Goal: Transaction & Acquisition: Purchase product/service

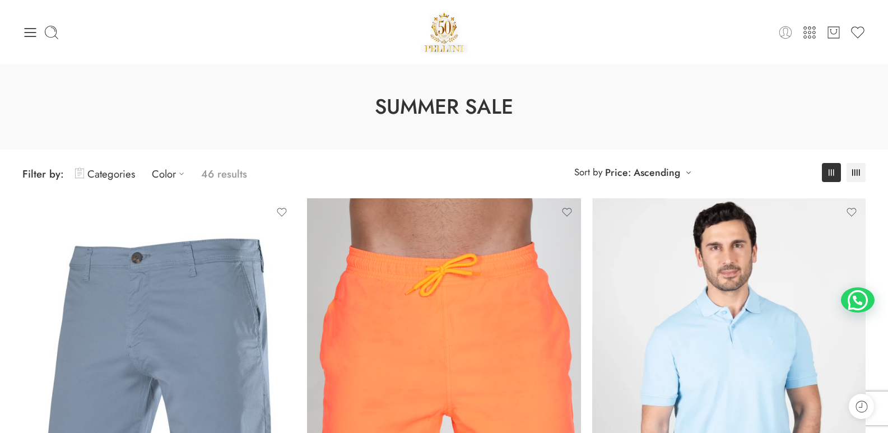
click at [784, 34] on icon at bounding box center [786, 33] width 16 height 16
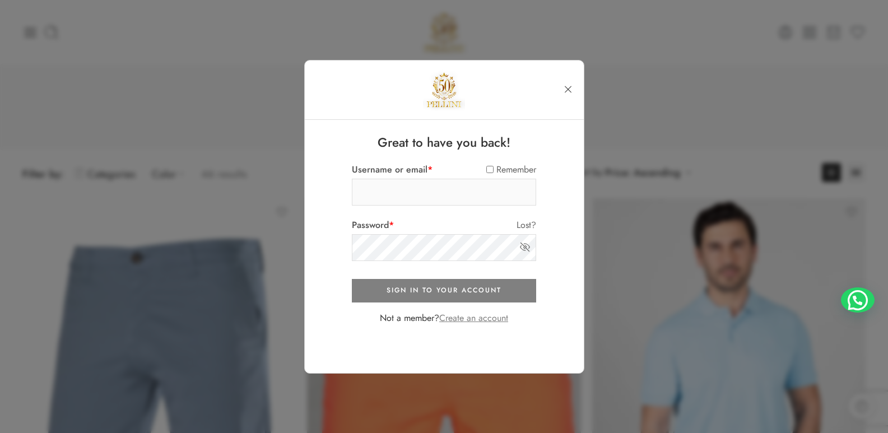
click at [406, 192] on input "Username or email *" at bounding box center [444, 192] width 184 height 27
type input "**********"
click at [452, 322] on link "Create an account" at bounding box center [473, 318] width 69 height 13
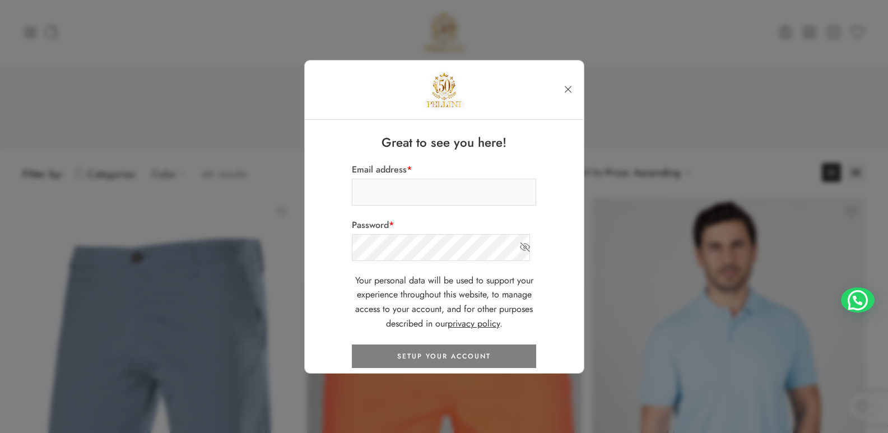
click at [385, 195] on input "Email address *" at bounding box center [444, 192] width 184 height 27
type input "**********"
click at [347, 246] on div "**********" at bounding box center [444, 261] width 196 height 261
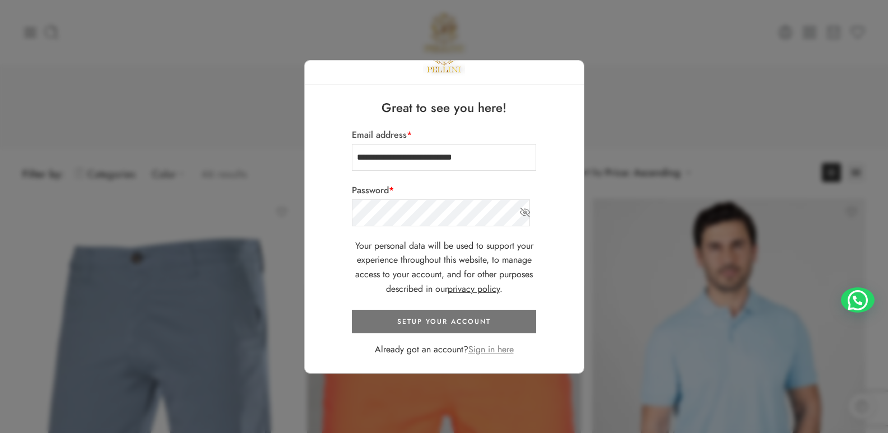
click at [466, 320] on button "SETUP YOUR ACCOUNT" at bounding box center [444, 322] width 184 height 24
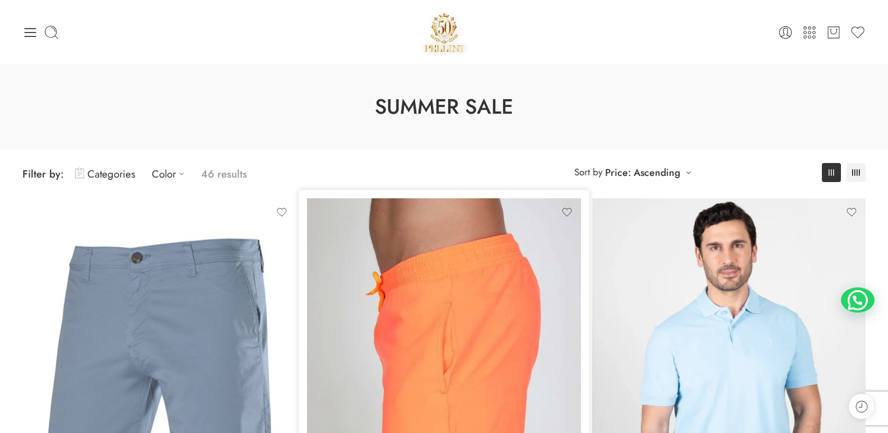
scroll to position [111, 0]
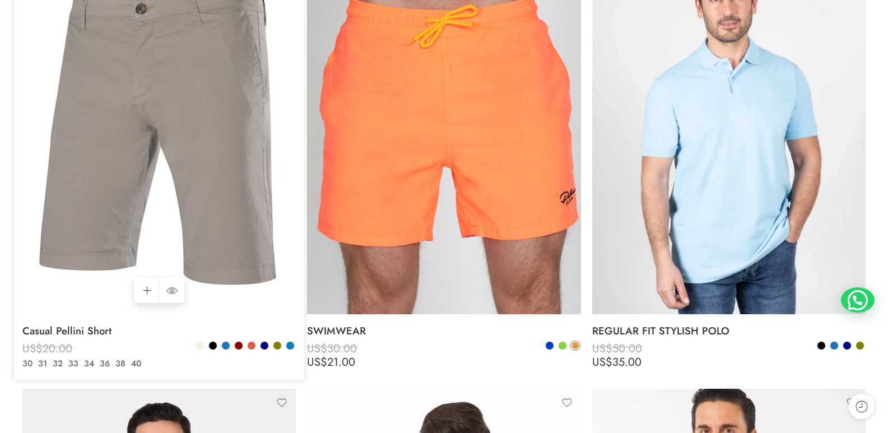
scroll to position [280, 0]
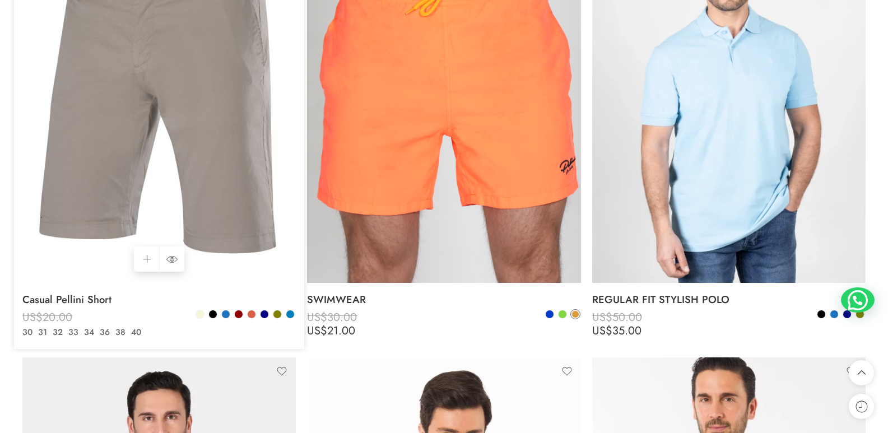
click at [208, 179] on img at bounding box center [159, 100] width 274 height 365
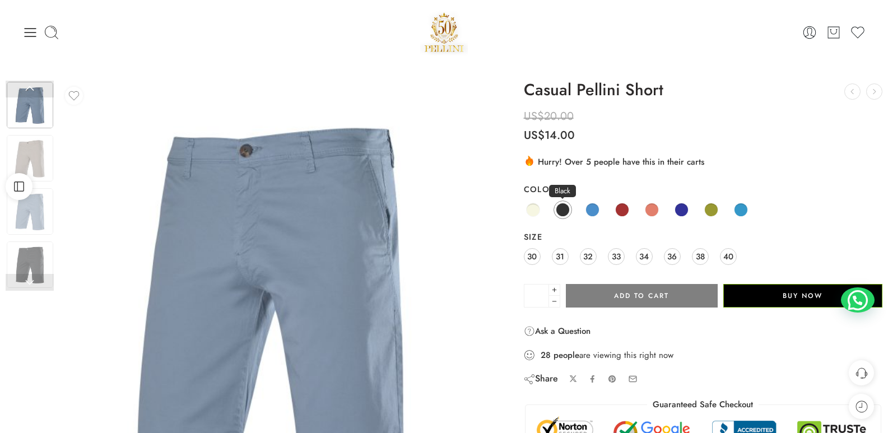
click at [565, 212] on span at bounding box center [563, 210] width 14 height 14
click at [598, 205] on link "Blue" at bounding box center [592, 210] width 18 height 18
click at [618, 208] on span at bounding box center [622, 210] width 14 height 14
click at [650, 215] on span at bounding box center [652, 210] width 14 height 14
click at [30, 163] on img at bounding box center [30, 158] width 47 height 47
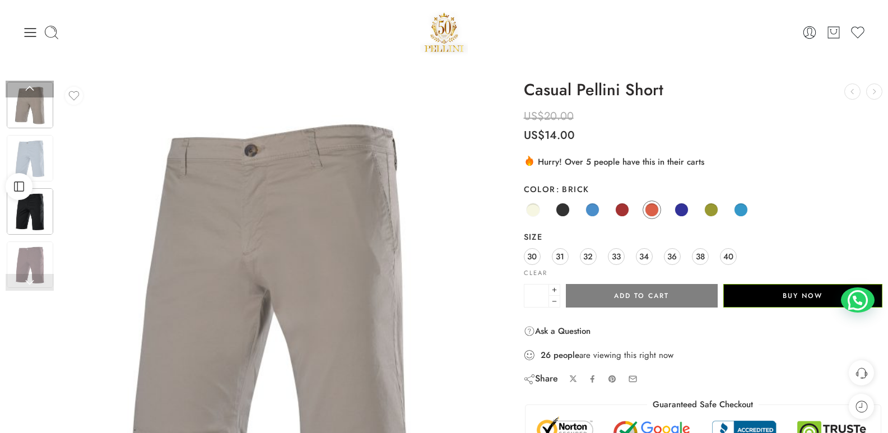
click at [26, 211] on img at bounding box center [30, 211] width 47 height 47
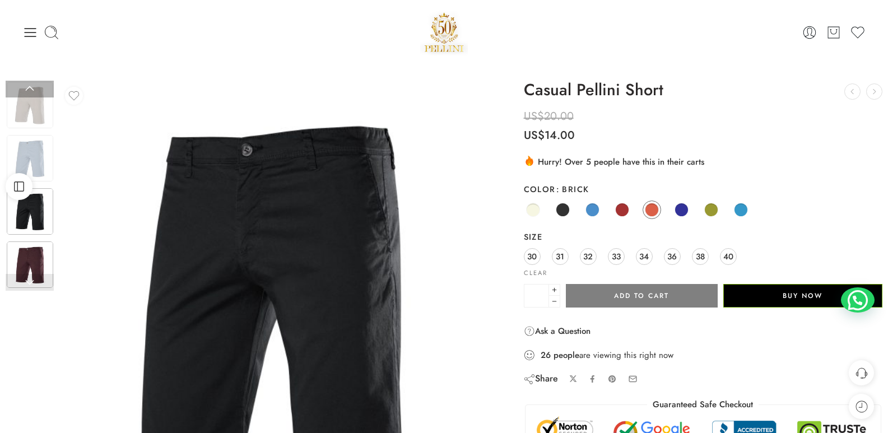
click at [31, 249] on img at bounding box center [30, 265] width 47 height 47
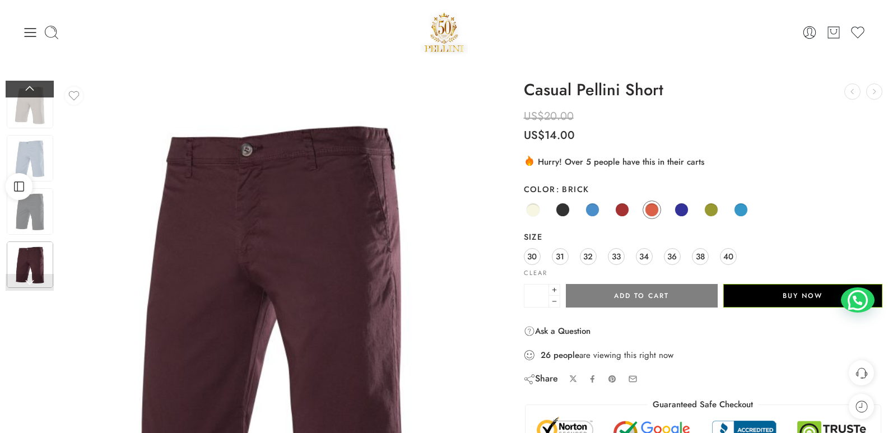
click at [31, 86] on link at bounding box center [30, 89] width 48 height 17
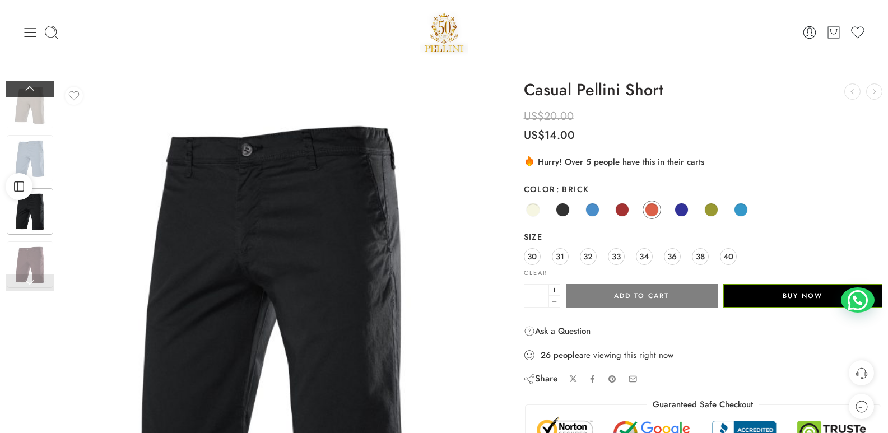
click at [31, 86] on link at bounding box center [30, 89] width 48 height 17
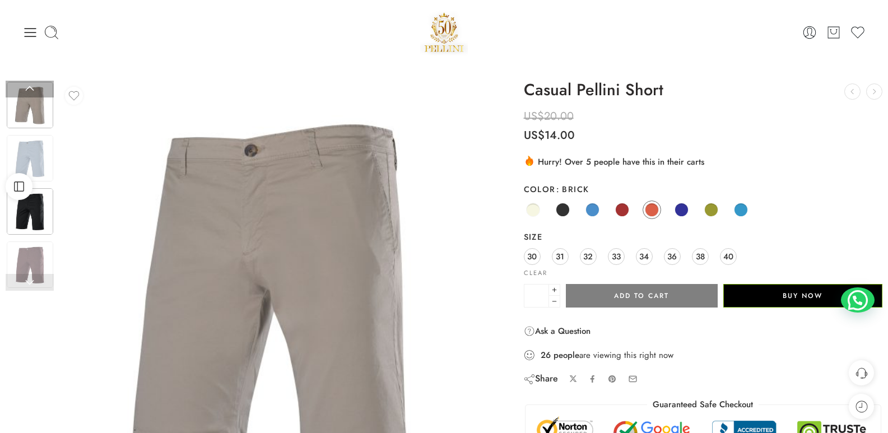
drag, startPoint x: 34, startPoint y: 113, endPoint x: 39, endPoint y: 199, distance: 86.5
click at [39, 200] on div at bounding box center [30, 160] width 48 height 266
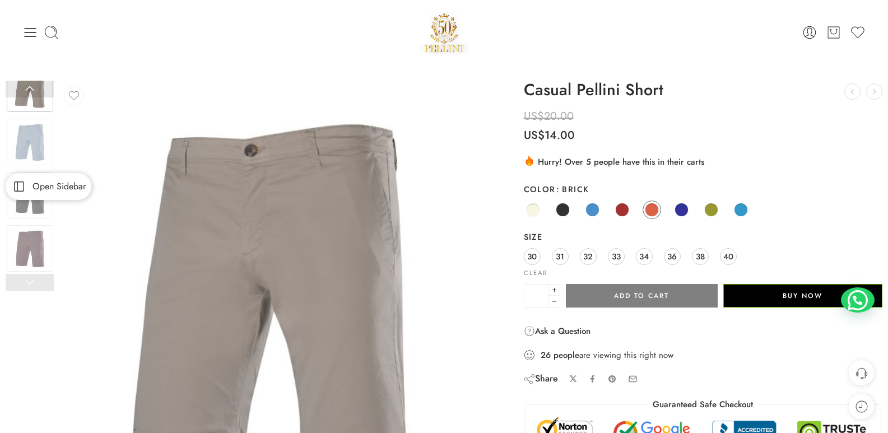
drag, startPoint x: 30, startPoint y: 221, endPoint x: 27, endPoint y: 200, distance: 22.0
click at [27, 200] on div "Open Sidebar Previous Next" at bounding box center [444, 324] width 888 height 521
click at [680, 207] on span at bounding box center [682, 210] width 14 height 14
click at [566, 207] on span at bounding box center [563, 210] width 14 height 14
click at [595, 210] on span at bounding box center [593, 210] width 14 height 14
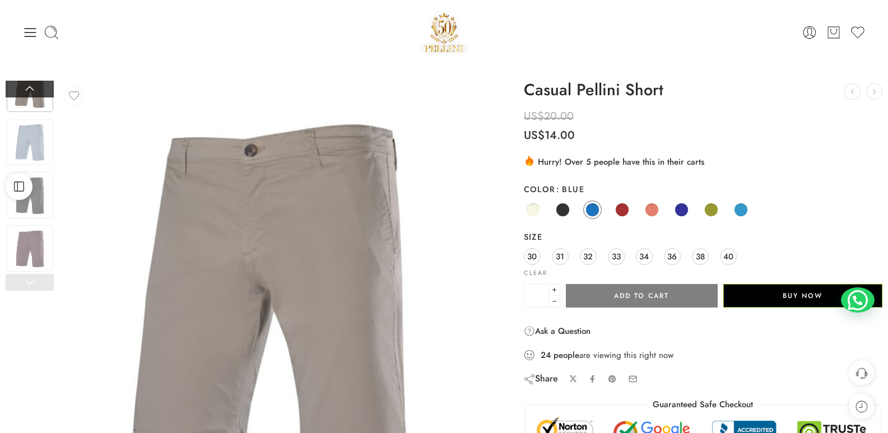
click at [22, 97] on link at bounding box center [30, 89] width 48 height 17
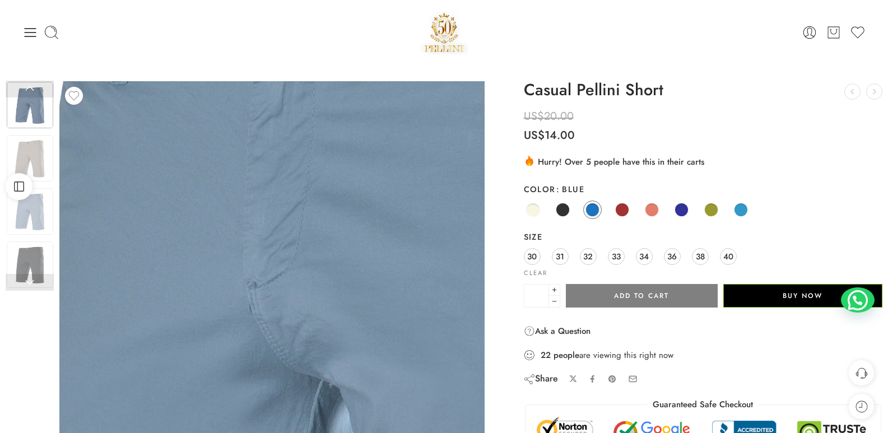
click at [228, 235] on img at bounding box center [344, 389] width 1121 height 1121
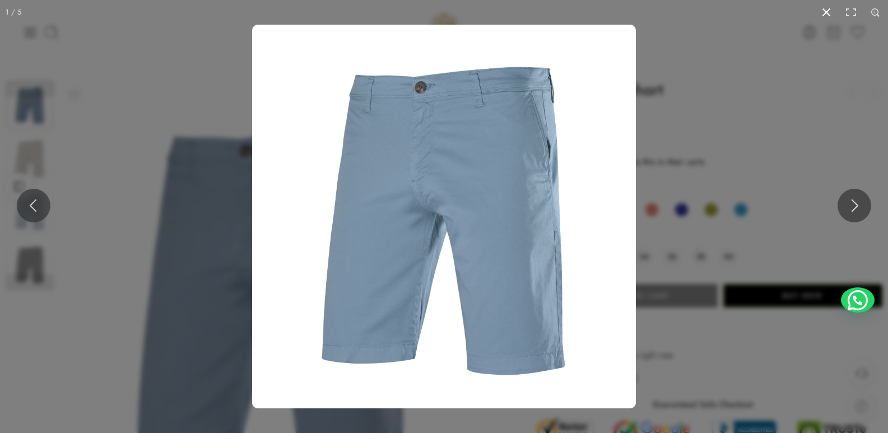
click at [823, 12] on button at bounding box center [826, 12] width 25 height 25
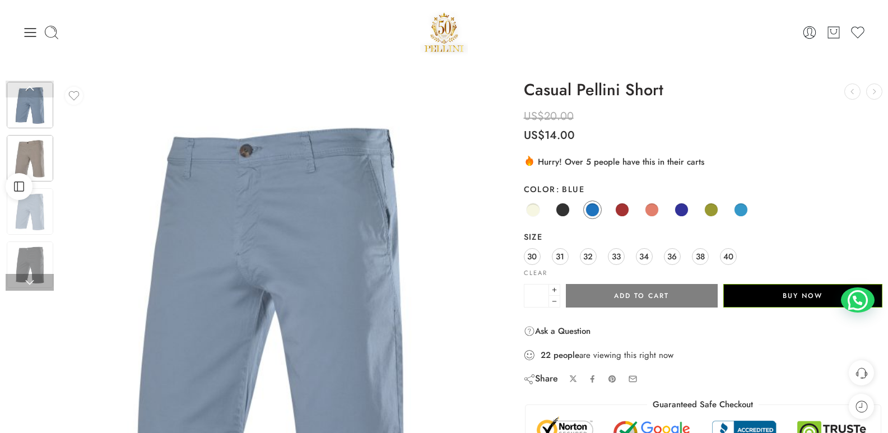
click at [30, 150] on img at bounding box center [30, 158] width 47 height 47
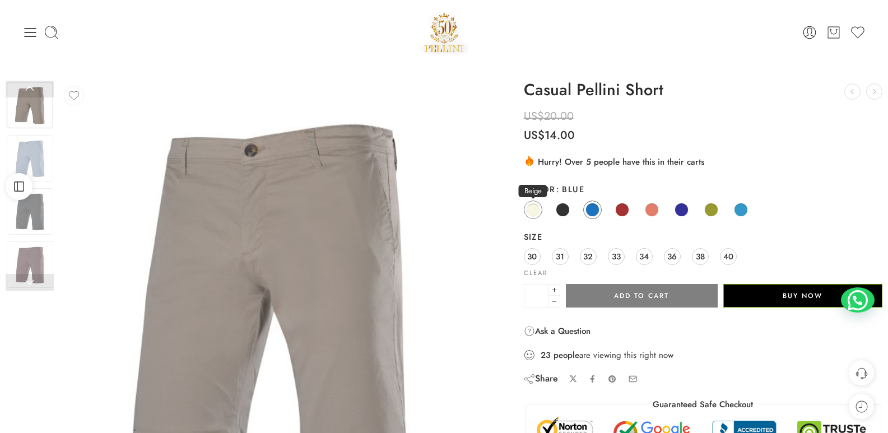
click at [529, 210] on span at bounding box center [533, 210] width 14 height 14
click at [648, 257] on span "34" at bounding box center [644, 256] width 10 height 15
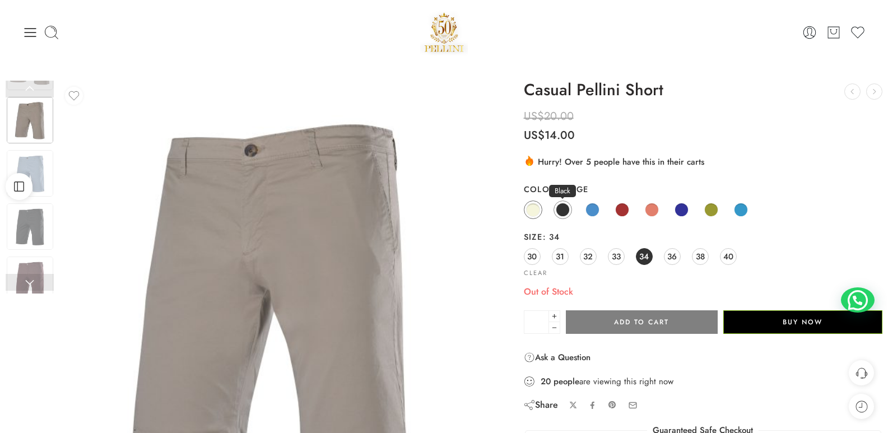
click at [561, 213] on span at bounding box center [563, 210] width 14 height 14
click at [591, 212] on span at bounding box center [593, 210] width 14 height 14
click at [632, 214] on div "Beige Black Blue Bordeaux Brick Navy Olive Petrol" at bounding box center [703, 211] width 359 height 22
click at [618, 212] on span at bounding box center [622, 210] width 14 height 14
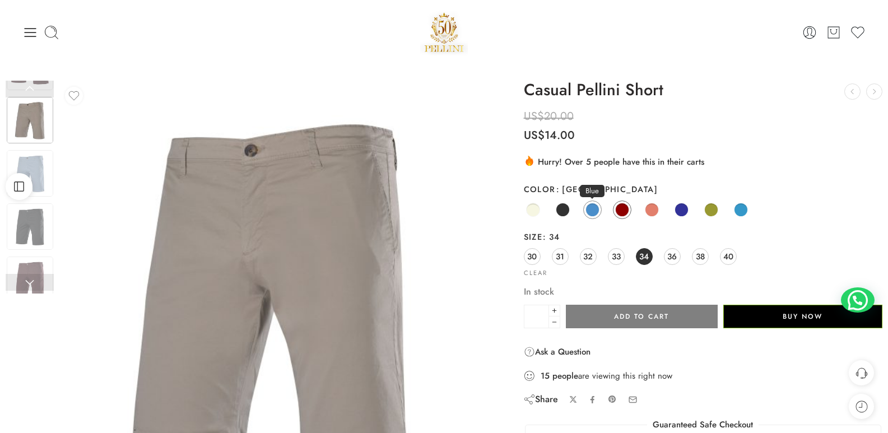
click at [599, 207] on span at bounding box center [592, 209] width 13 height 13
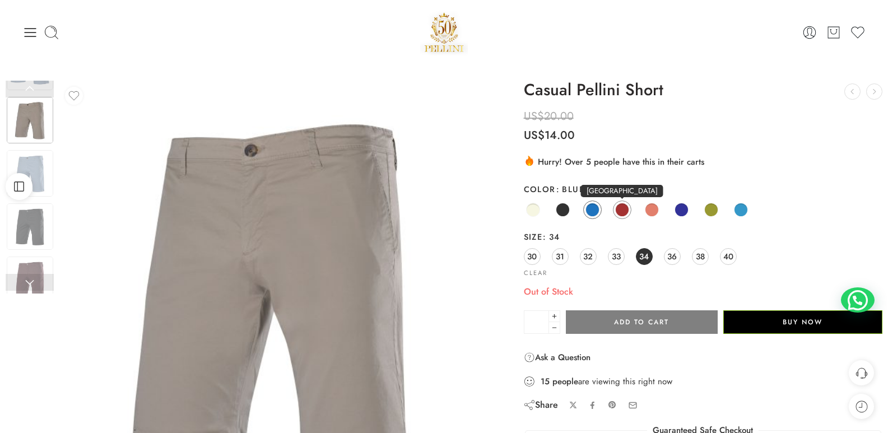
click at [624, 210] on span at bounding box center [622, 210] width 14 height 14
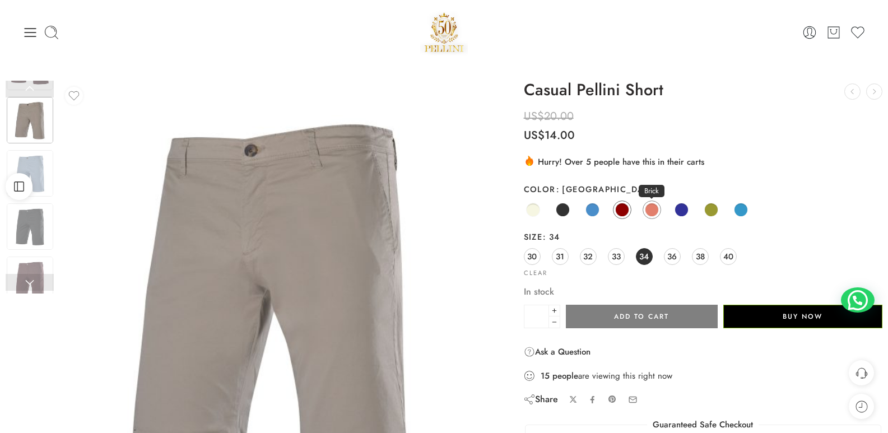
click at [655, 211] on span at bounding box center [652, 210] width 14 height 14
click at [679, 210] on span at bounding box center [682, 210] width 14 height 14
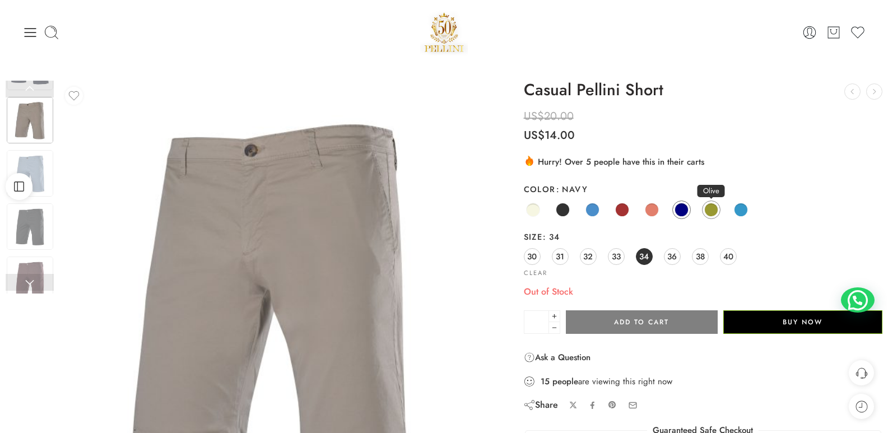
click at [708, 211] on span at bounding box center [712, 210] width 14 height 14
click at [740, 210] on span at bounding box center [741, 210] width 14 height 14
click at [619, 212] on span at bounding box center [622, 210] width 14 height 14
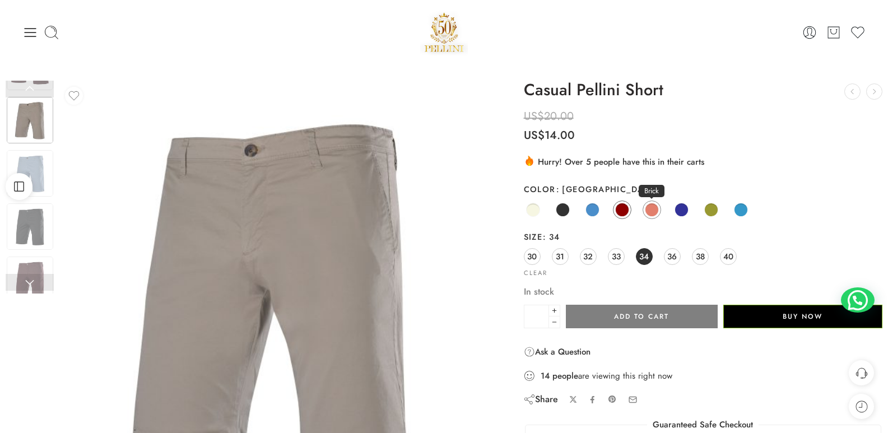
click at [658, 205] on link "Brick" at bounding box center [652, 210] width 18 height 18
click at [619, 210] on span at bounding box center [622, 210] width 14 height 14
click at [645, 316] on button "Add to cart" at bounding box center [642, 317] width 152 height 24
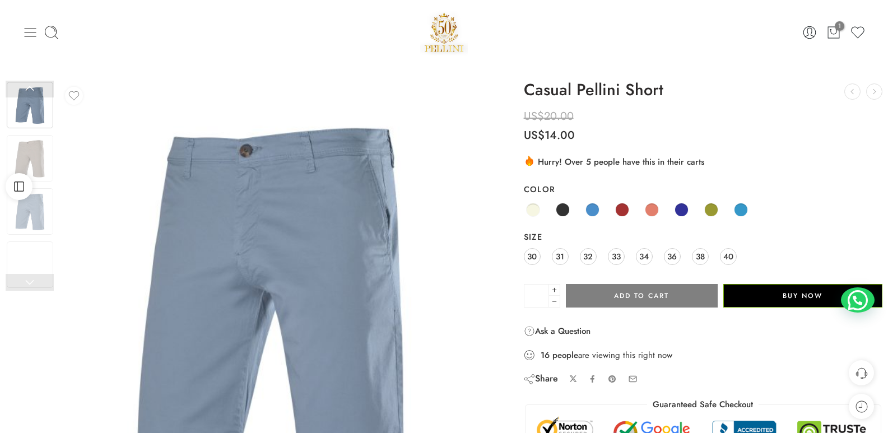
click at [32, 30] on icon at bounding box center [30, 33] width 16 height 16
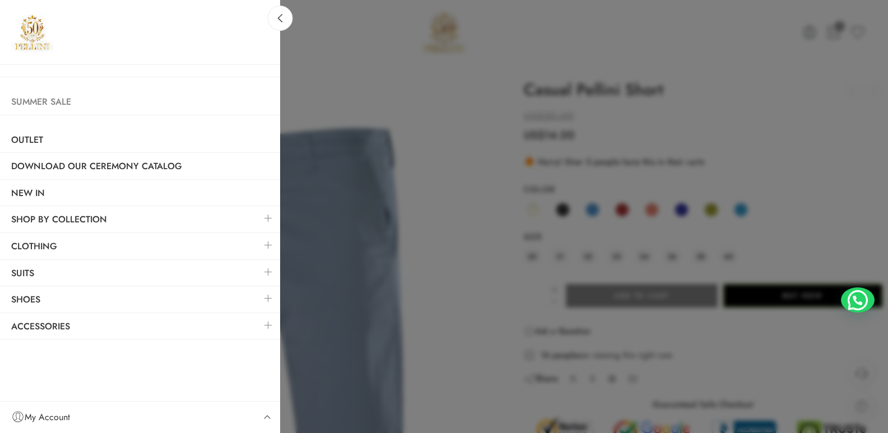
click at [39, 103] on link "Summer Sale" at bounding box center [140, 102] width 280 height 26
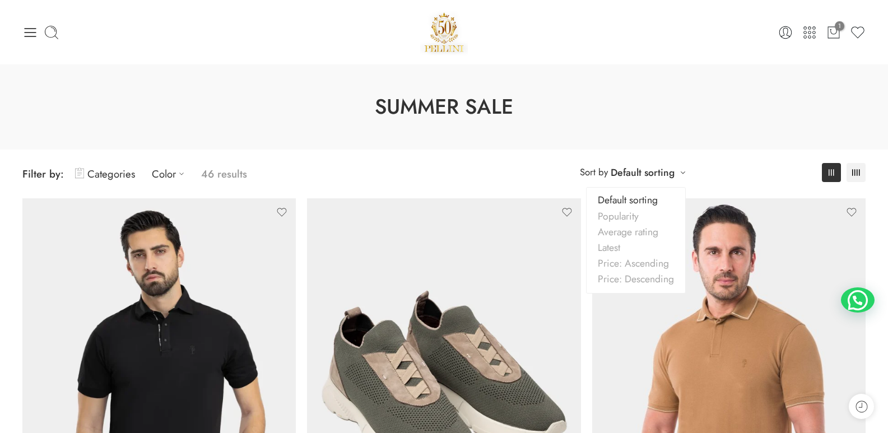
click at [634, 177] on link "Default sorting" at bounding box center [643, 173] width 64 height 16
click at [634, 285] on link "Price: Descending" at bounding box center [636, 279] width 99 height 16
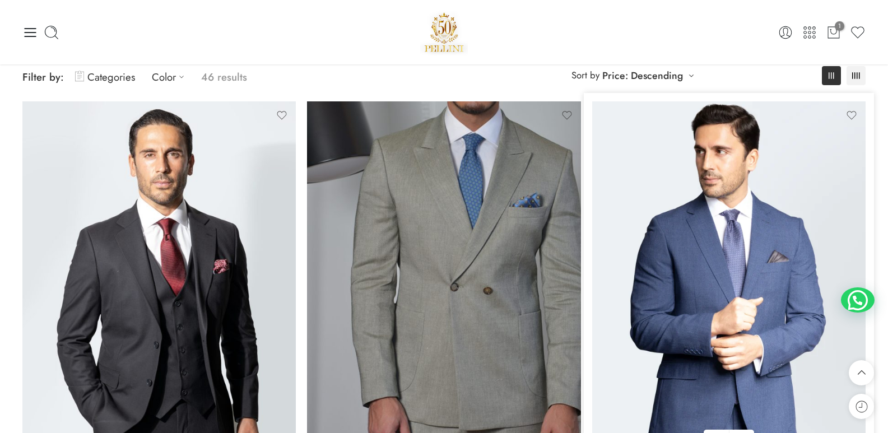
scroll to position [32, 0]
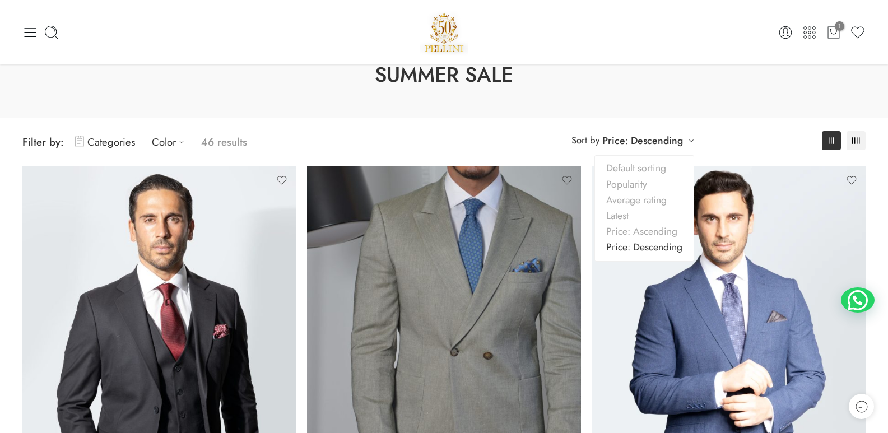
click at [652, 141] on link "Price: Descending" at bounding box center [643, 141] width 81 height 16
click at [635, 231] on link "Price: Ascending" at bounding box center [644, 232] width 99 height 16
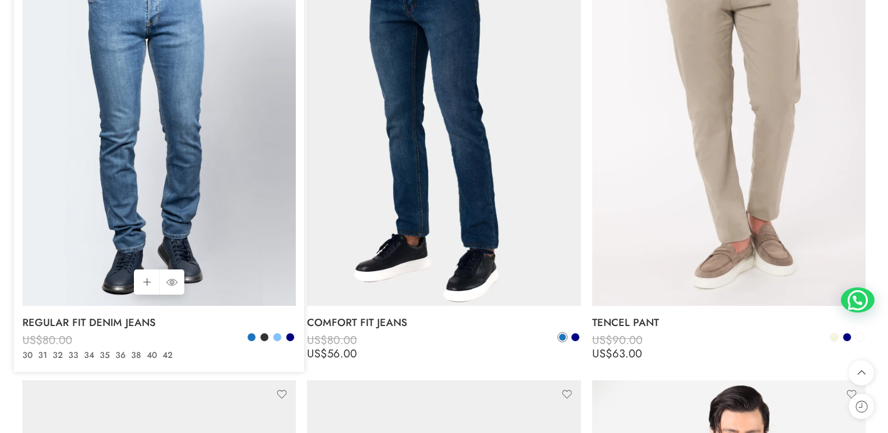
scroll to position [4796, 0]
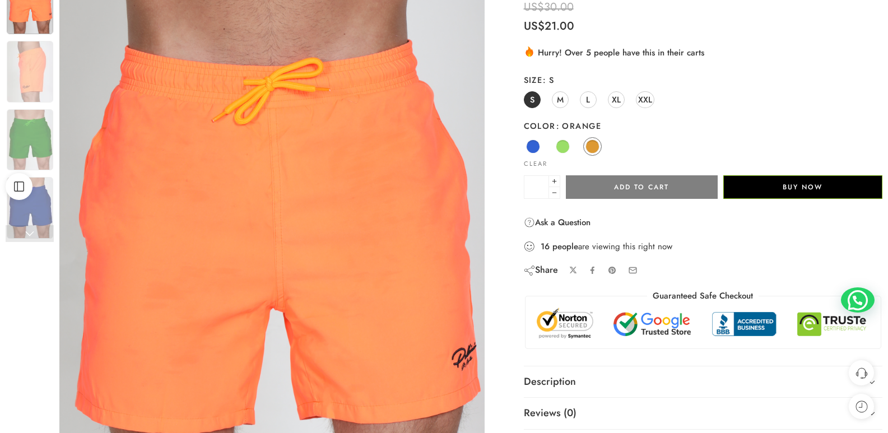
scroll to position [112, 0]
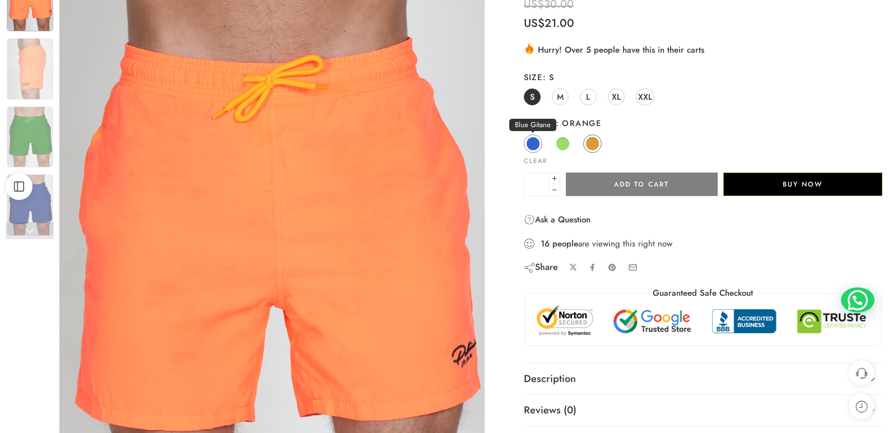
click at [534, 139] on span at bounding box center [533, 144] width 14 height 14
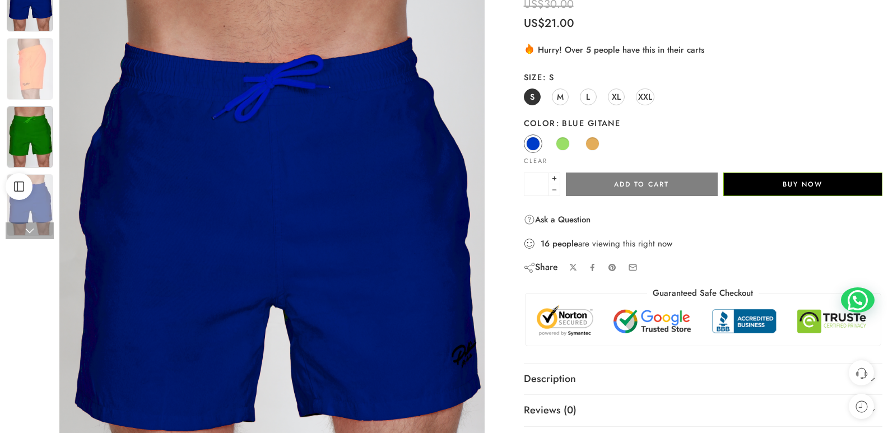
click at [47, 139] on img at bounding box center [30, 137] width 47 height 62
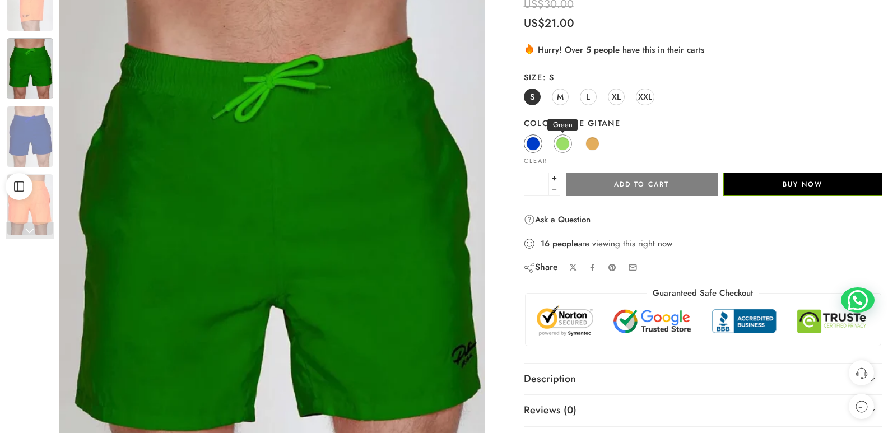
click at [559, 141] on span at bounding box center [563, 144] width 14 height 14
click at [595, 142] on span at bounding box center [593, 144] width 14 height 14
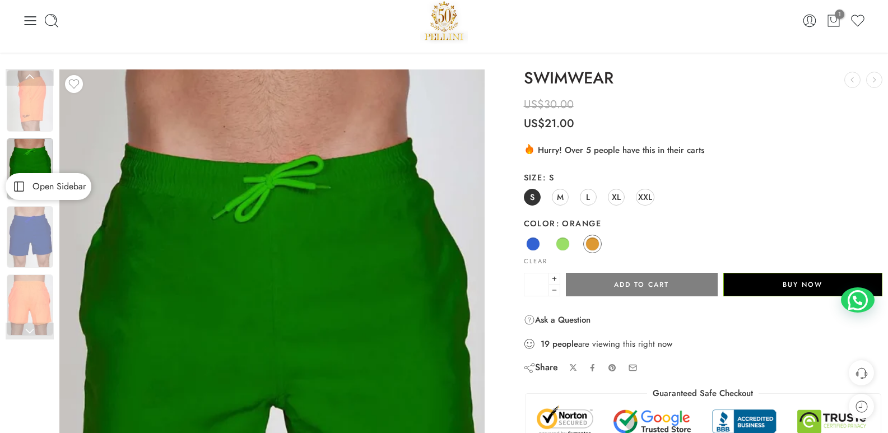
scroll to position [0, 0]
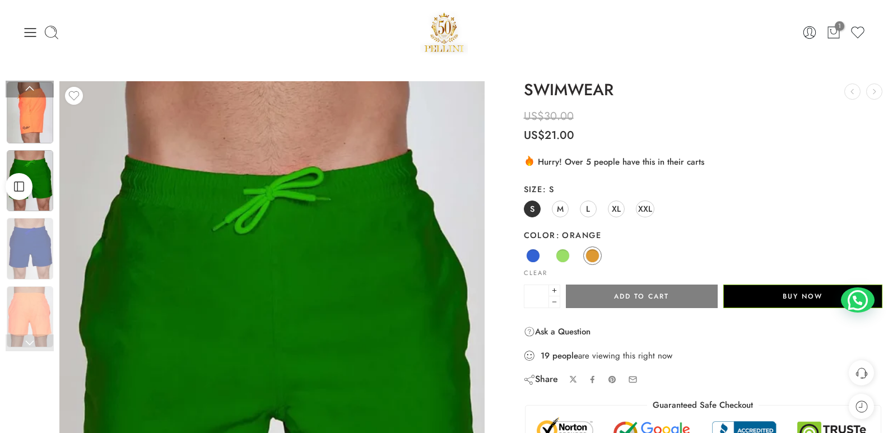
click at [36, 108] on img at bounding box center [30, 113] width 47 height 62
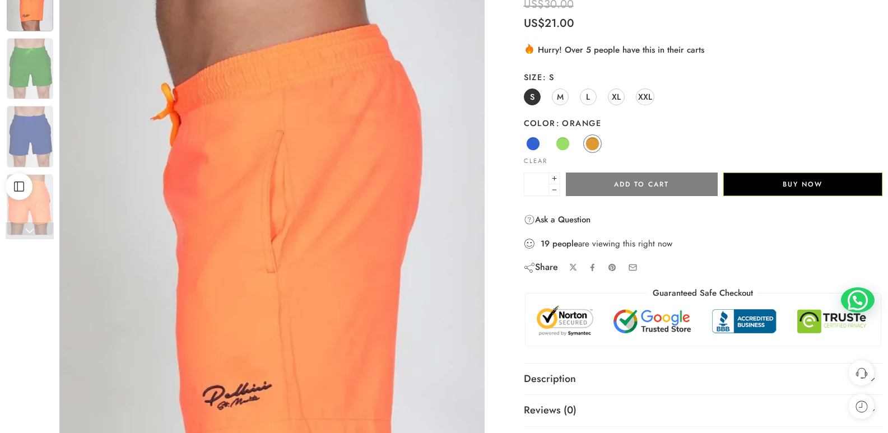
scroll to position [168, 0]
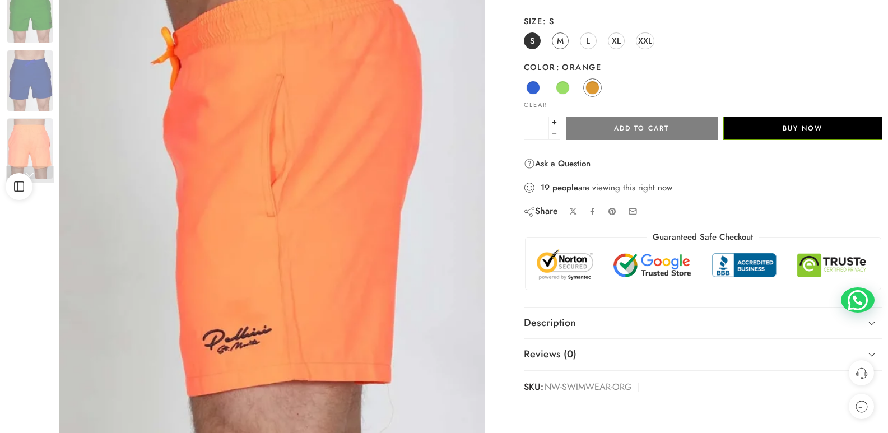
click at [563, 43] on span "M" at bounding box center [560, 40] width 7 height 15
click at [588, 35] on span "L" at bounding box center [588, 40] width 4 height 15
click at [588, 130] on button "Add to cart" at bounding box center [642, 129] width 152 height 24
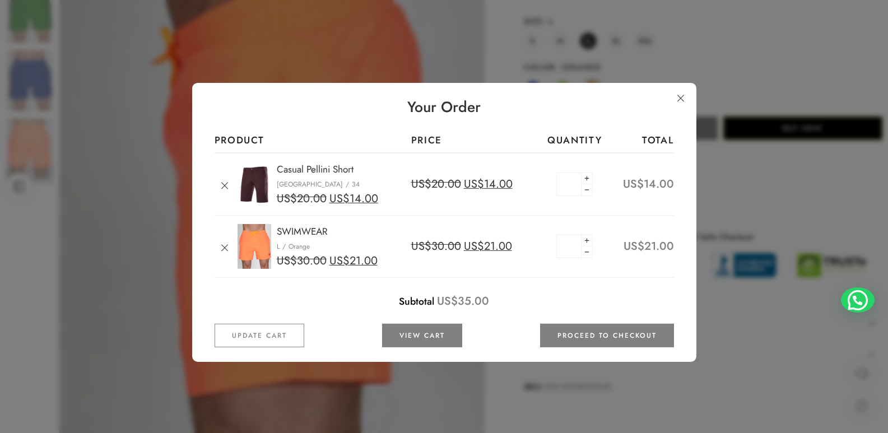
scroll to position [168, 0]
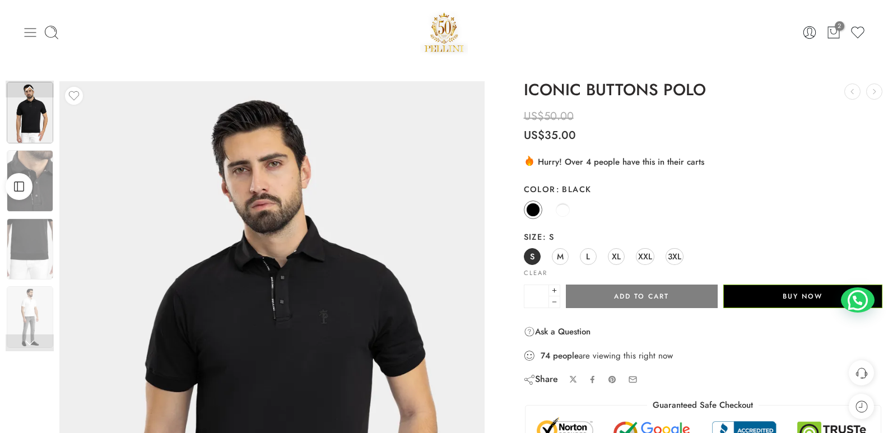
click at [35, 32] on icon at bounding box center [31, 32] width 12 height 9
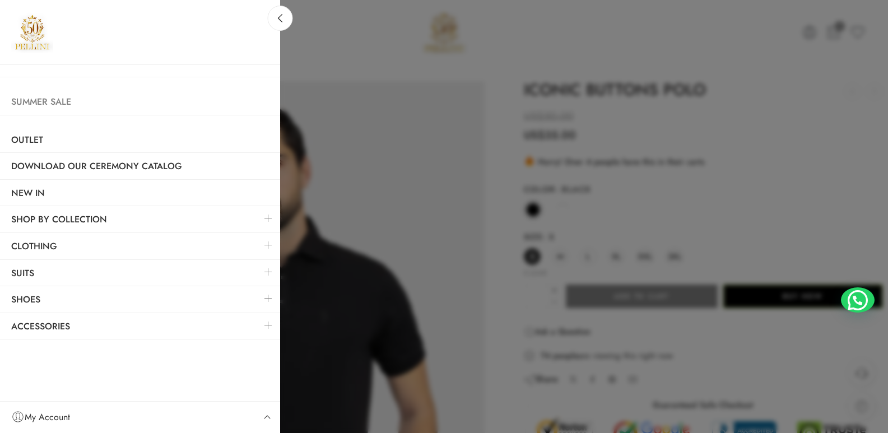
click at [34, 100] on link "Summer Sale" at bounding box center [140, 102] width 280 height 26
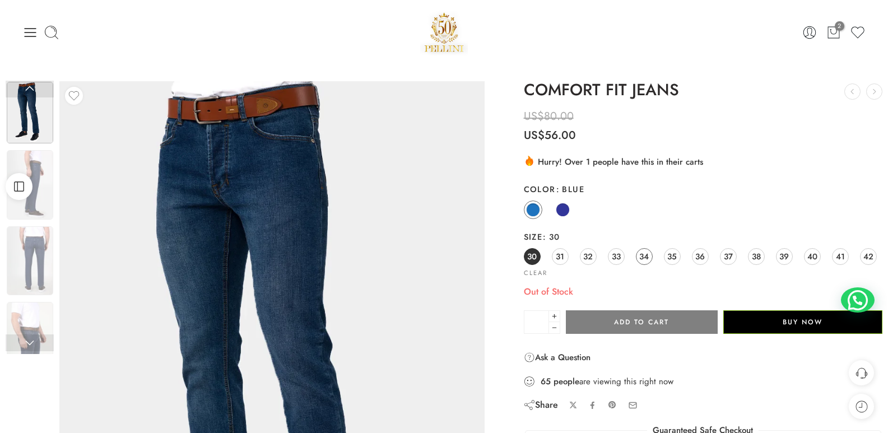
click at [646, 256] on span "34" at bounding box center [644, 256] width 10 height 15
